Goal: Task Accomplishment & Management: Use online tool/utility

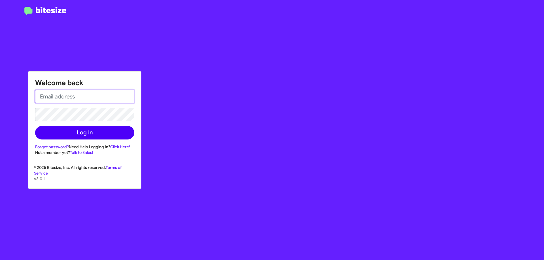
type input "[EMAIL_ADDRESS][DOMAIN_NAME]"
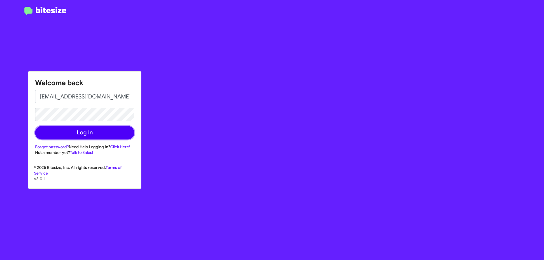
click at [103, 129] on button "Log In" at bounding box center [84, 133] width 99 height 14
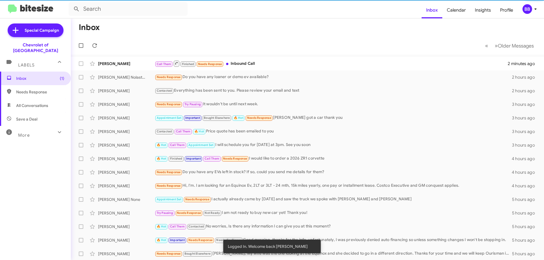
click at [42, 89] on span "Needs Response" at bounding box center [40, 92] width 48 height 6
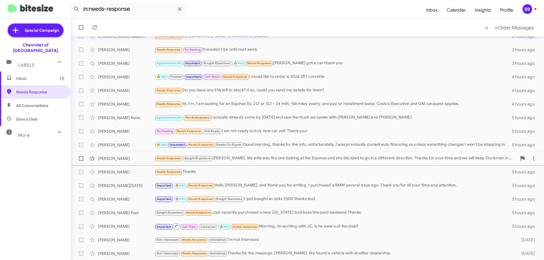
scroll to position [69, 0]
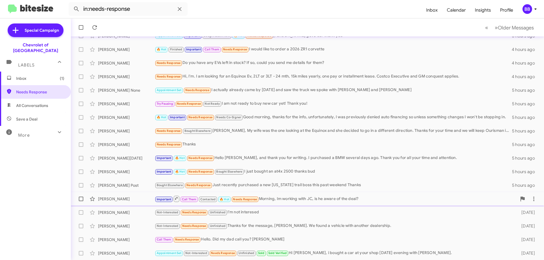
click at [323, 197] on div "Important Call Them Contacted 🔥 Hot Needs Response Morning, Im working with JC,…" at bounding box center [336, 198] width 362 height 7
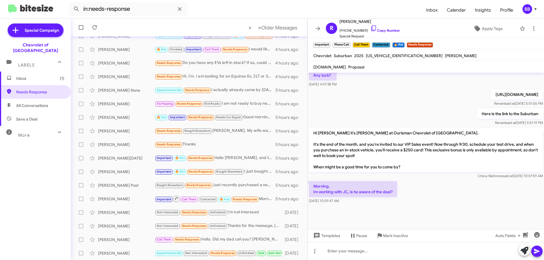
scroll to position [307, 0]
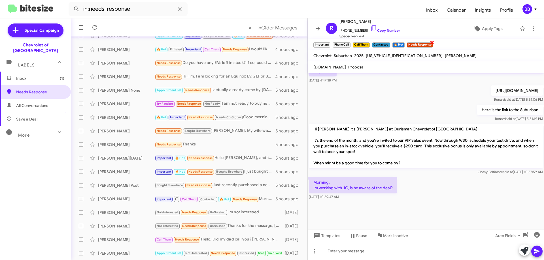
click at [432, 43] on span "×" at bounding box center [432, 42] width 5 height 7
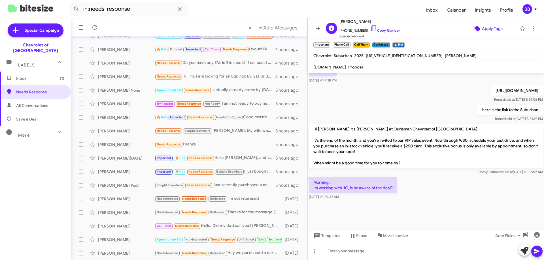
click at [485, 30] on span "Apply Tags" at bounding box center [492, 29] width 21 height 10
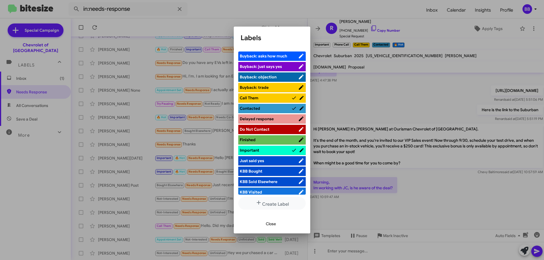
scroll to position [0, 0]
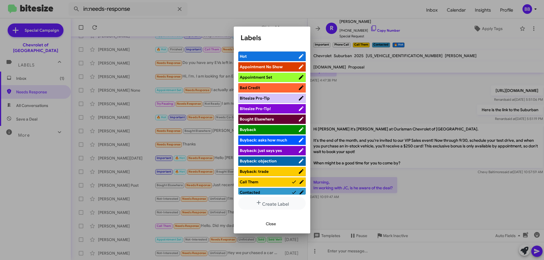
click at [274, 224] on span "Close" at bounding box center [271, 224] width 10 height 10
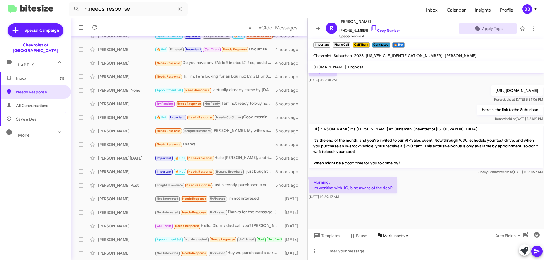
click at [400, 234] on span "Mark Inactive" at bounding box center [395, 236] width 25 height 10
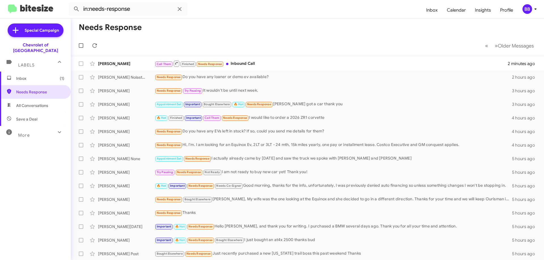
click at [35, 129] on div "More" at bounding box center [30, 133] width 50 height 10
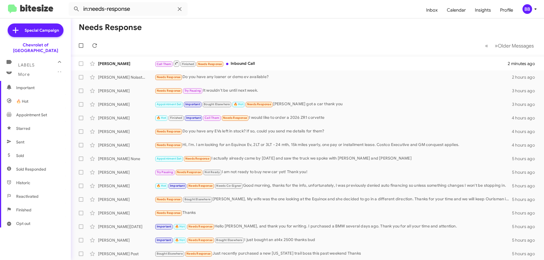
scroll to position [111, 0]
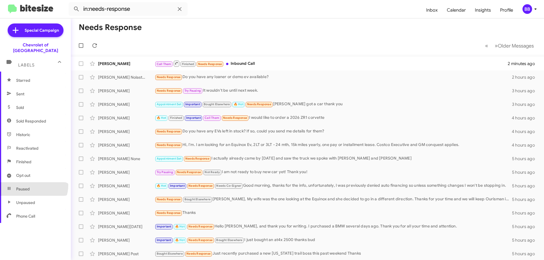
click at [33, 182] on span "Paused" at bounding box center [35, 189] width 71 height 14
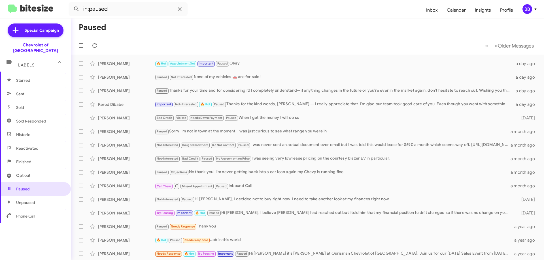
click at [31, 173] on span "Opt out" at bounding box center [35, 176] width 71 height 14
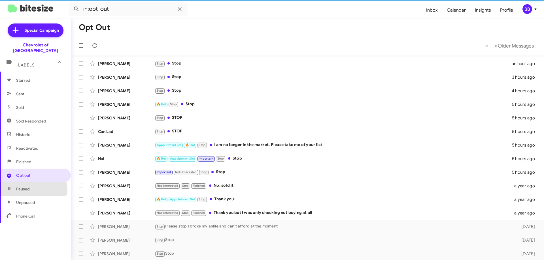
click at [32, 185] on span "Paused" at bounding box center [35, 189] width 71 height 14
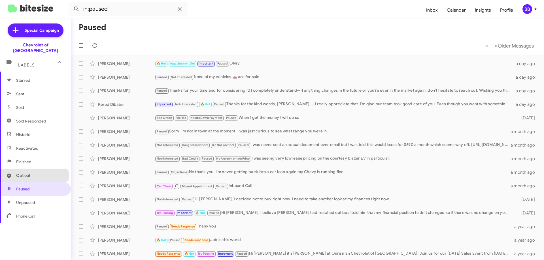
click at [34, 170] on span "Opt out" at bounding box center [35, 176] width 71 height 14
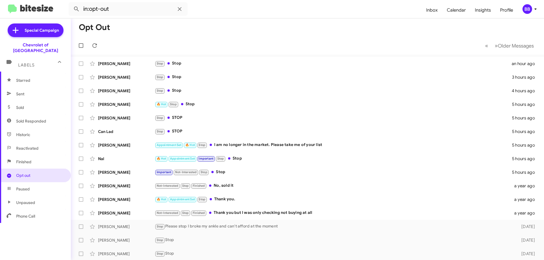
click at [41, 159] on span "Finished" at bounding box center [35, 162] width 71 height 14
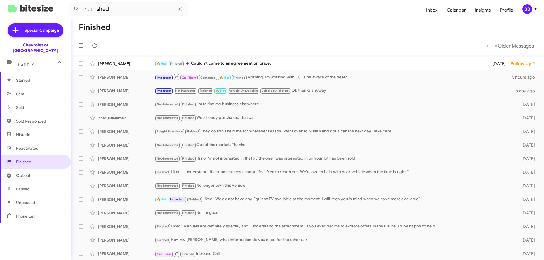
scroll to position [55, 0]
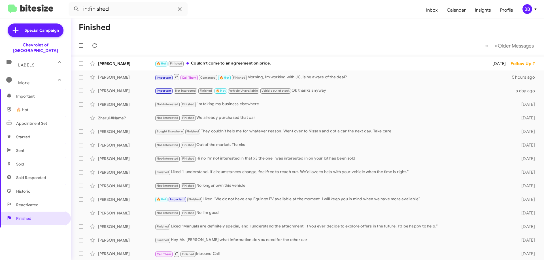
click at [36, 171] on span "Sold Responded" at bounding box center [35, 178] width 71 height 14
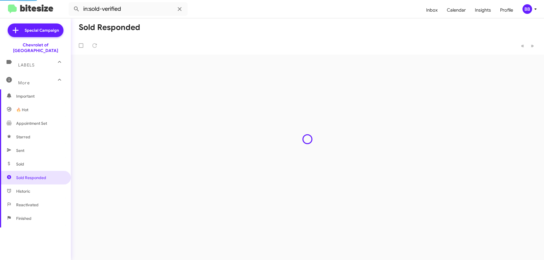
click at [38, 149] on span "Sent" at bounding box center [35, 151] width 71 height 14
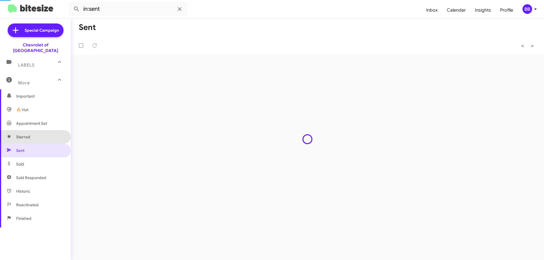
click at [42, 132] on span "Starred" at bounding box center [35, 137] width 71 height 14
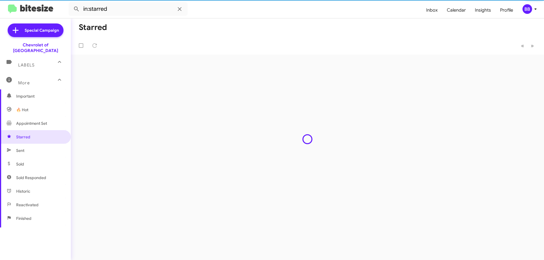
click at [44, 121] on span "Appointment Set" at bounding box center [31, 124] width 31 height 6
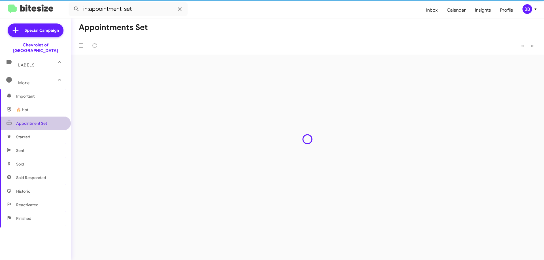
click at [39, 109] on span "🔥 Hot" at bounding box center [35, 110] width 71 height 14
type input "in:appointment"
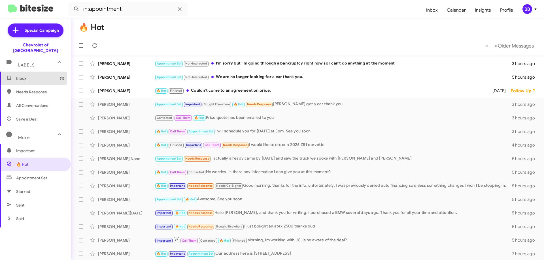
click at [26, 76] on span "Inbox (1)" at bounding box center [40, 79] width 48 height 6
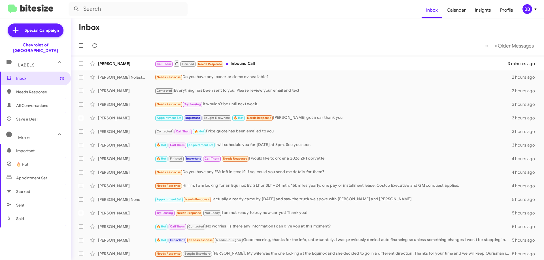
click at [33, 89] on span "Needs Response" at bounding box center [35, 92] width 71 height 14
type input "in:needs-response"
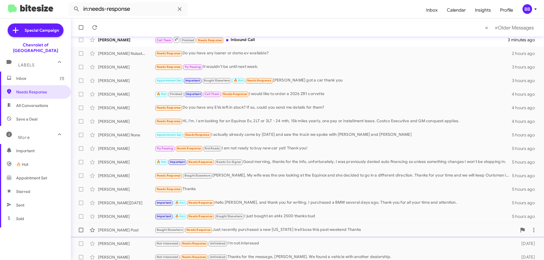
scroll to position [69, 0]
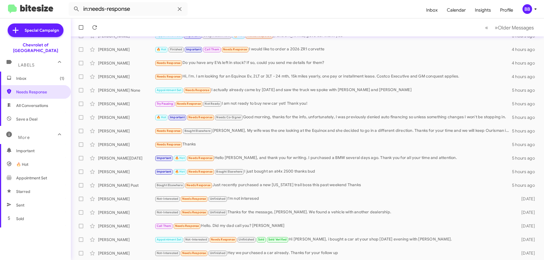
click at [532, 10] on icon at bounding box center [535, 9] width 7 height 7
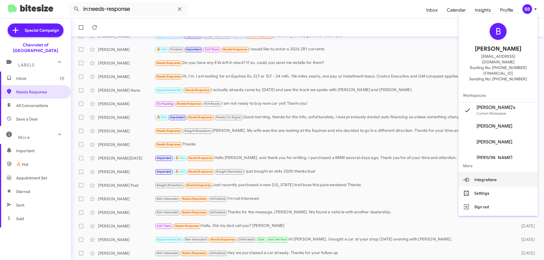
click at [508, 173] on button "Integrations" at bounding box center [497, 180] width 79 height 14
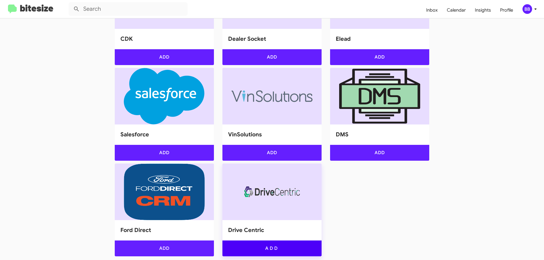
scroll to position [259, 0]
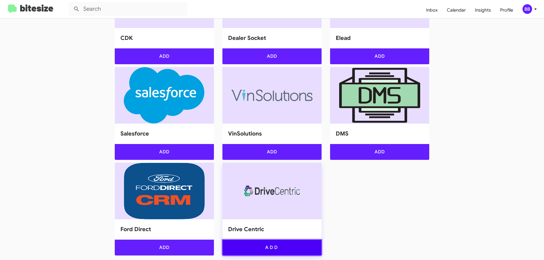
click at [288, 252] on button "Add" at bounding box center [271, 248] width 99 height 16
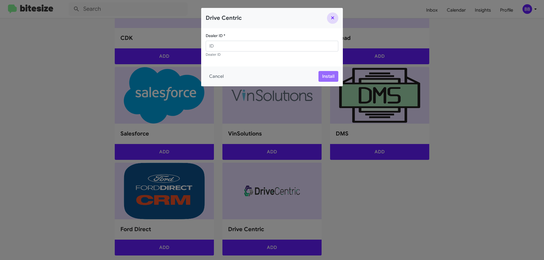
click at [333, 18] on button "Close" at bounding box center [332, 17] width 11 height 11
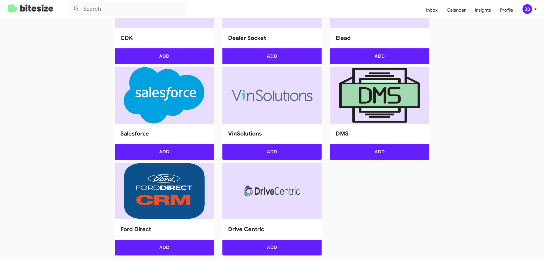
click at [30, 13] on img at bounding box center [30, 9] width 45 height 9
